Goal: Check status: Check status

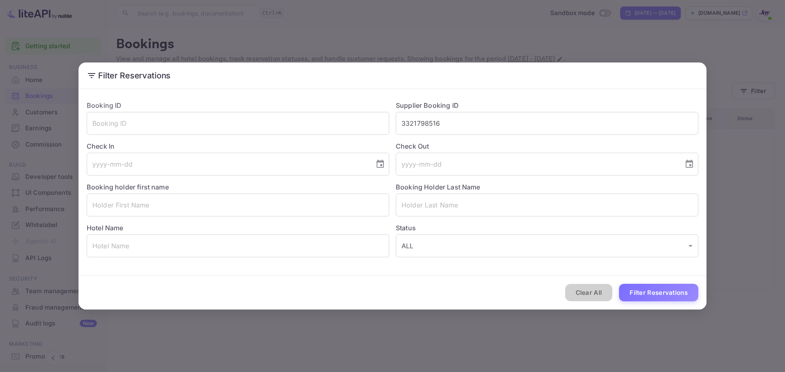
drag, startPoint x: 596, startPoint y: 293, endPoint x: 575, endPoint y: 180, distance: 114.9
click at [596, 292] on button "Clear All" at bounding box center [589, 293] width 48 height 18
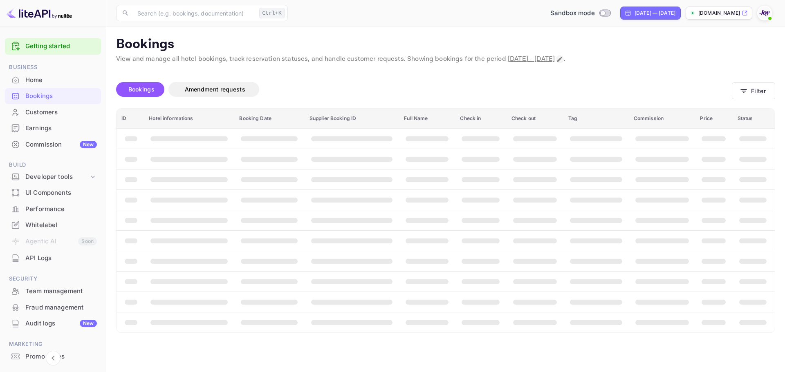
click at [562, 60] on icon "Change date range" at bounding box center [559, 59] width 5 height 5
select select "9"
select select "2025"
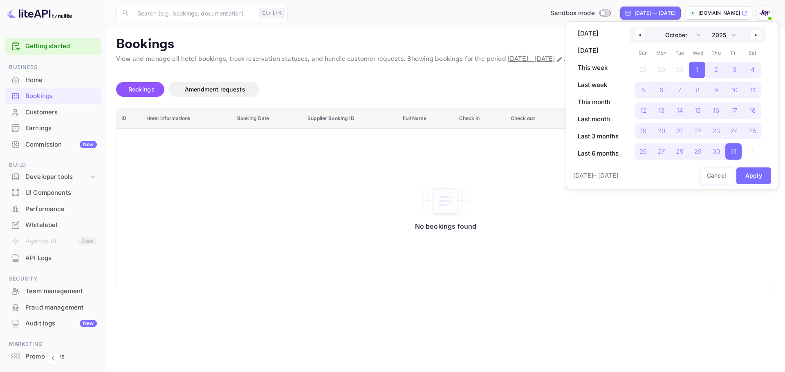
click at [640, 36] on icon "button" at bounding box center [639, 35] width 4 height 3
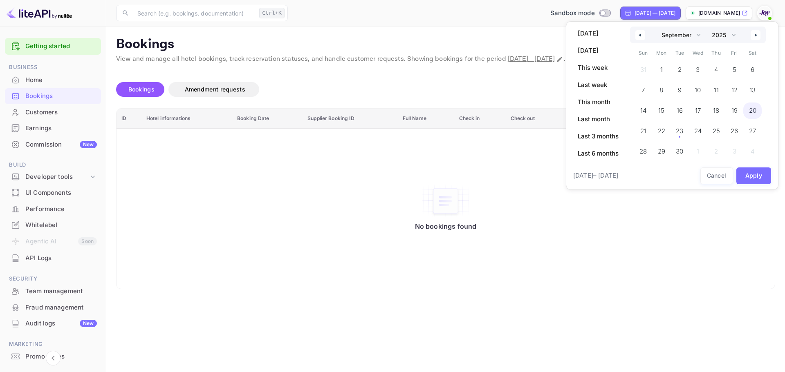
click at [747, 112] on span "20" at bounding box center [752, 111] width 18 height 16
click at [755, 35] on icon "button" at bounding box center [756, 35] width 4 height 3
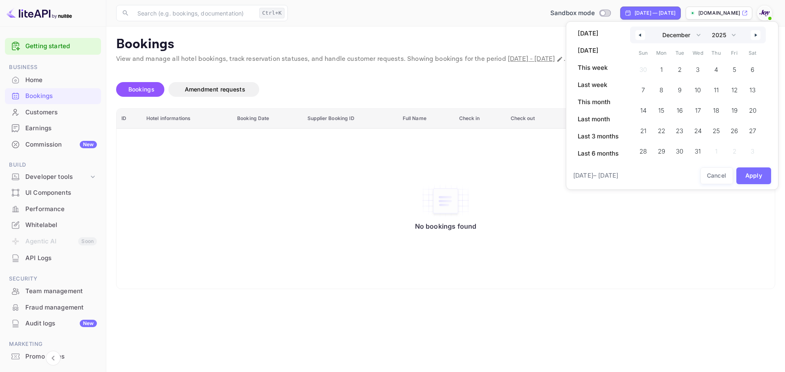
select select "0"
select select "2026"
click at [755, 35] on icon "button" at bounding box center [756, 35] width 4 height 3
click at [755, 35] on div "January February March April May June July August September October November [D…" at bounding box center [698, 43] width 136 height 32
click at [754, 44] on button "button" at bounding box center [755, 43] width 10 height 10
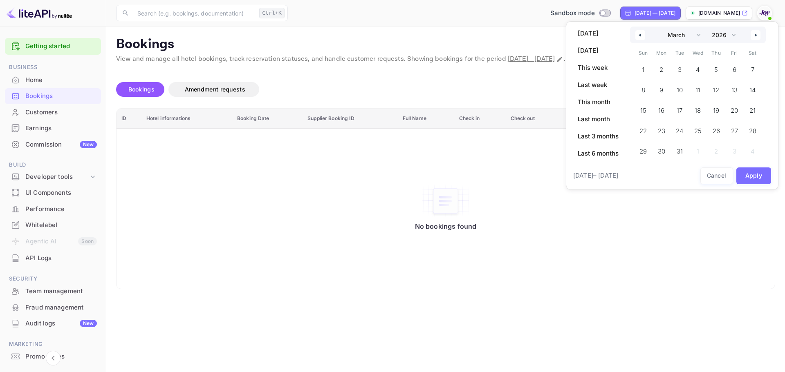
click at [754, 36] on icon "button" at bounding box center [756, 35] width 4 height 3
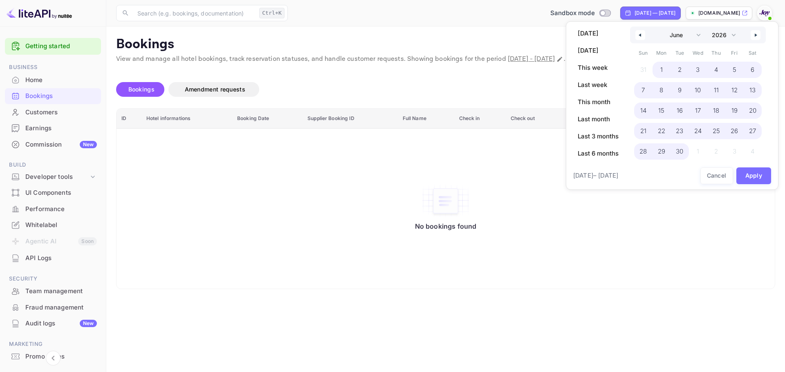
click at [684, 152] on span "30" at bounding box center [679, 151] width 18 height 16
select select "8"
select select "2025"
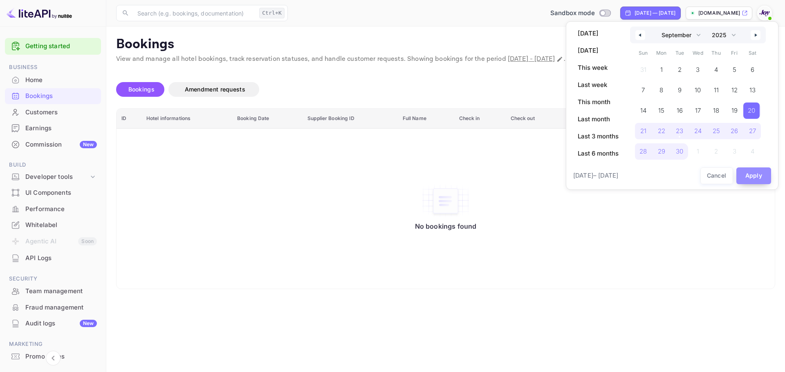
click at [755, 178] on button "Apply" at bounding box center [753, 176] width 35 height 17
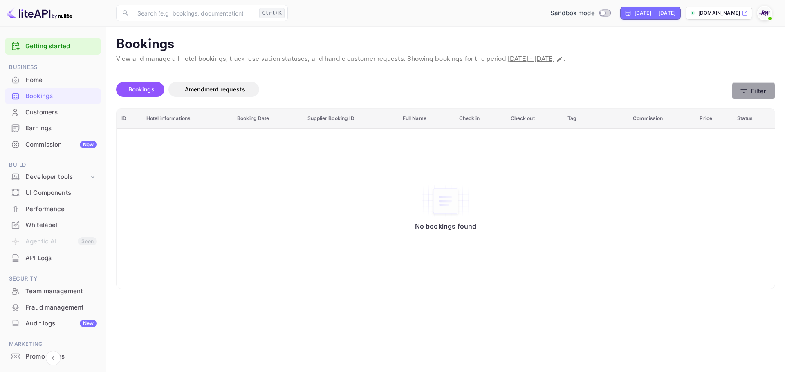
click at [756, 89] on button "Filter" at bounding box center [753, 91] width 43 height 17
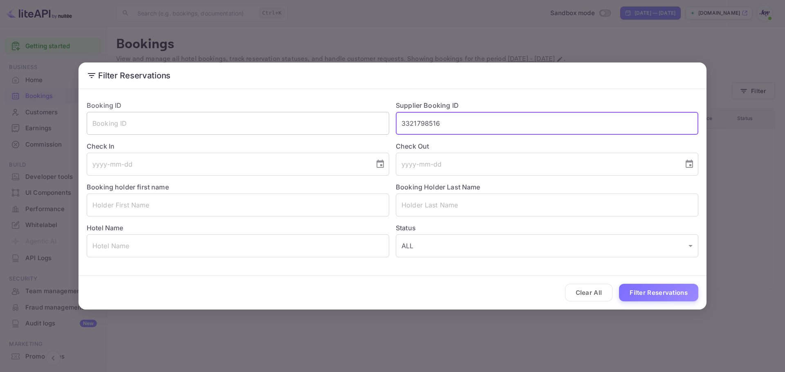
drag, startPoint x: 455, startPoint y: 128, endPoint x: 370, endPoint y: 128, distance: 85.4
click at [374, 127] on div "Booking ID ​ Supplier Booking ID 3321798516 ​ Check In ​ Check Out ​ Booking ho…" at bounding box center [389, 175] width 618 height 163
click at [465, 120] on input "text" at bounding box center [547, 123] width 302 height 23
paste input "9521698"
type input "9521698"
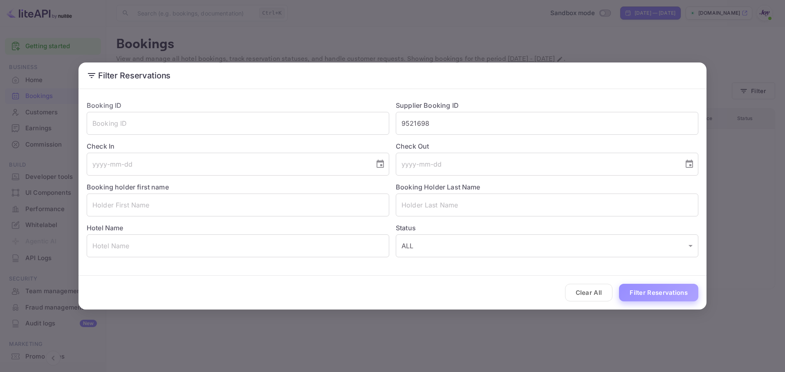
click at [654, 299] on button "Filter Reservations" at bounding box center [658, 293] width 79 height 18
drag, startPoint x: 451, startPoint y: 73, endPoint x: 361, endPoint y: 74, distance: 89.9
click at [448, 75] on h2 "Filter Reservations" at bounding box center [392, 76] width 628 height 26
drag, startPoint x: 642, startPoint y: 283, endPoint x: 629, endPoint y: 282, distance: 13.5
click at [638, 283] on div "Clear All Filter Reservations" at bounding box center [392, 293] width 628 height 34
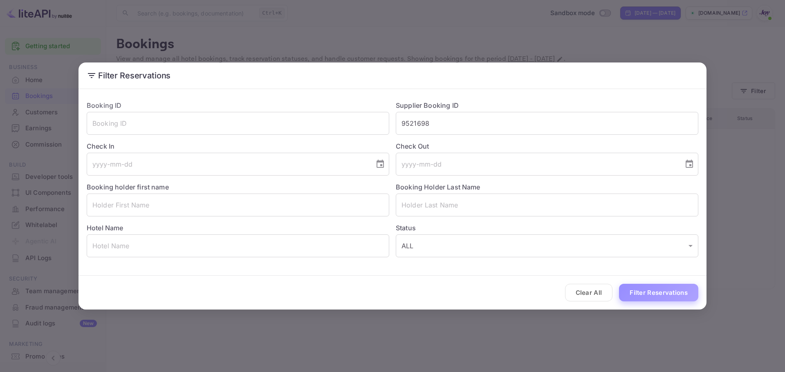
click at [632, 294] on button "Filter Reservations" at bounding box center [658, 293] width 79 height 18
click at [655, 301] on button "Filter Reservations" at bounding box center [658, 293] width 79 height 18
